Goal: Find specific page/section: Find specific page/section

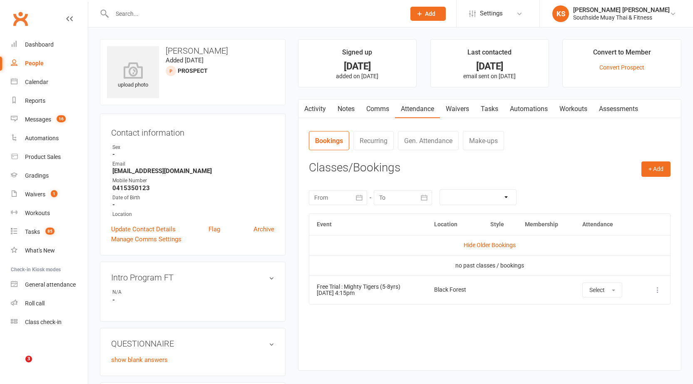
click at [137, 11] on input "text" at bounding box center [254, 14] width 290 height 12
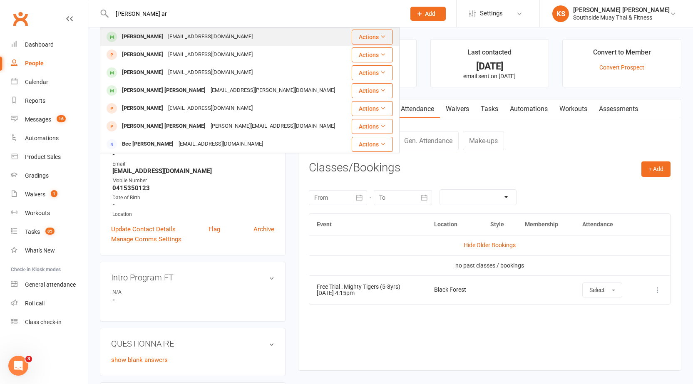
type input "[PERSON_NAME] ar"
click at [136, 42] on div "[PERSON_NAME]" at bounding box center [142, 37] width 46 height 12
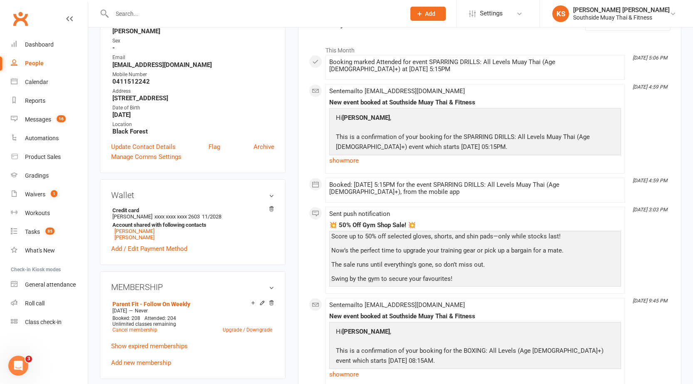
scroll to position [208, 0]
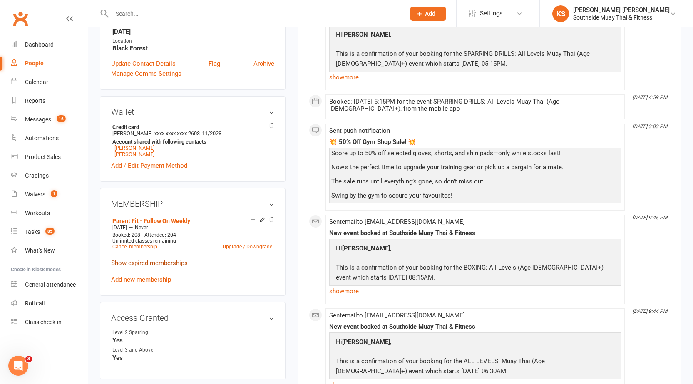
click at [173, 264] on link "Show expired memberships" at bounding box center [149, 262] width 77 height 7
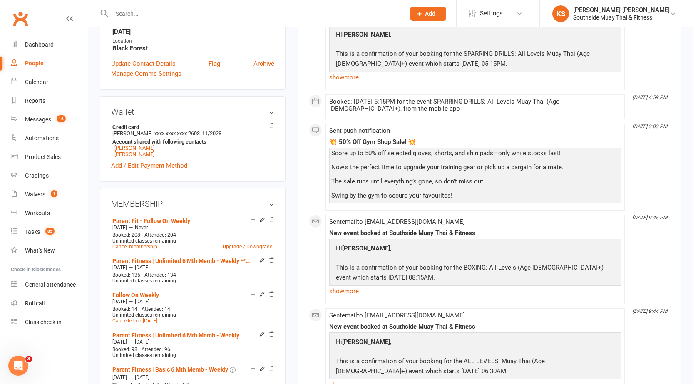
click at [135, 19] on input "text" at bounding box center [254, 14] width 290 height 12
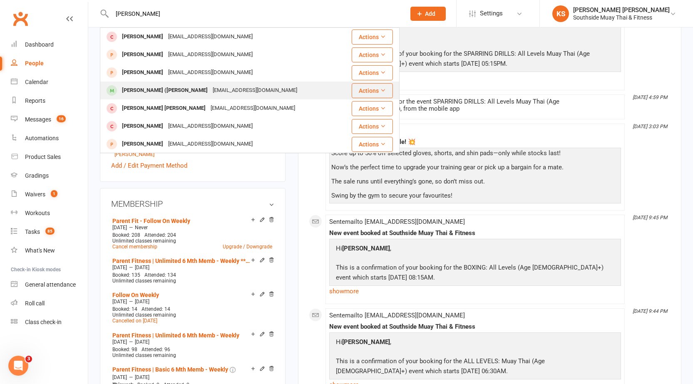
type input "[PERSON_NAME]"
click at [210, 92] on div "[EMAIL_ADDRESS][DOMAIN_NAME]" at bounding box center [254, 90] width 89 height 12
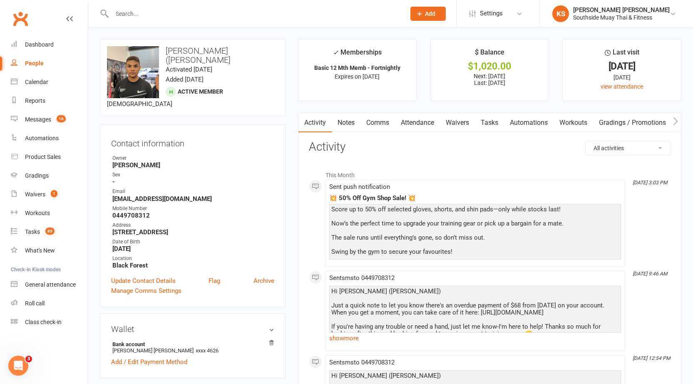
click at [405, 120] on link "Attendance" at bounding box center [417, 122] width 45 height 19
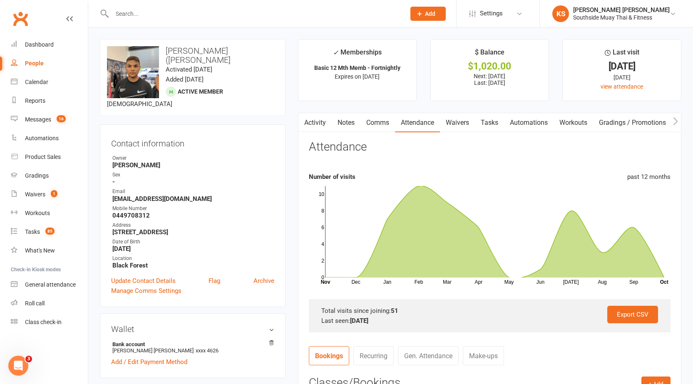
click at [677, 122] on icon "button" at bounding box center [675, 121] width 5 height 8
click at [252, 45] on div "upload photo change photo [PERSON_NAME] ([PERSON_NAME] Activated [DATE] Added […" at bounding box center [193, 77] width 186 height 77
